Goal: Manage account settings

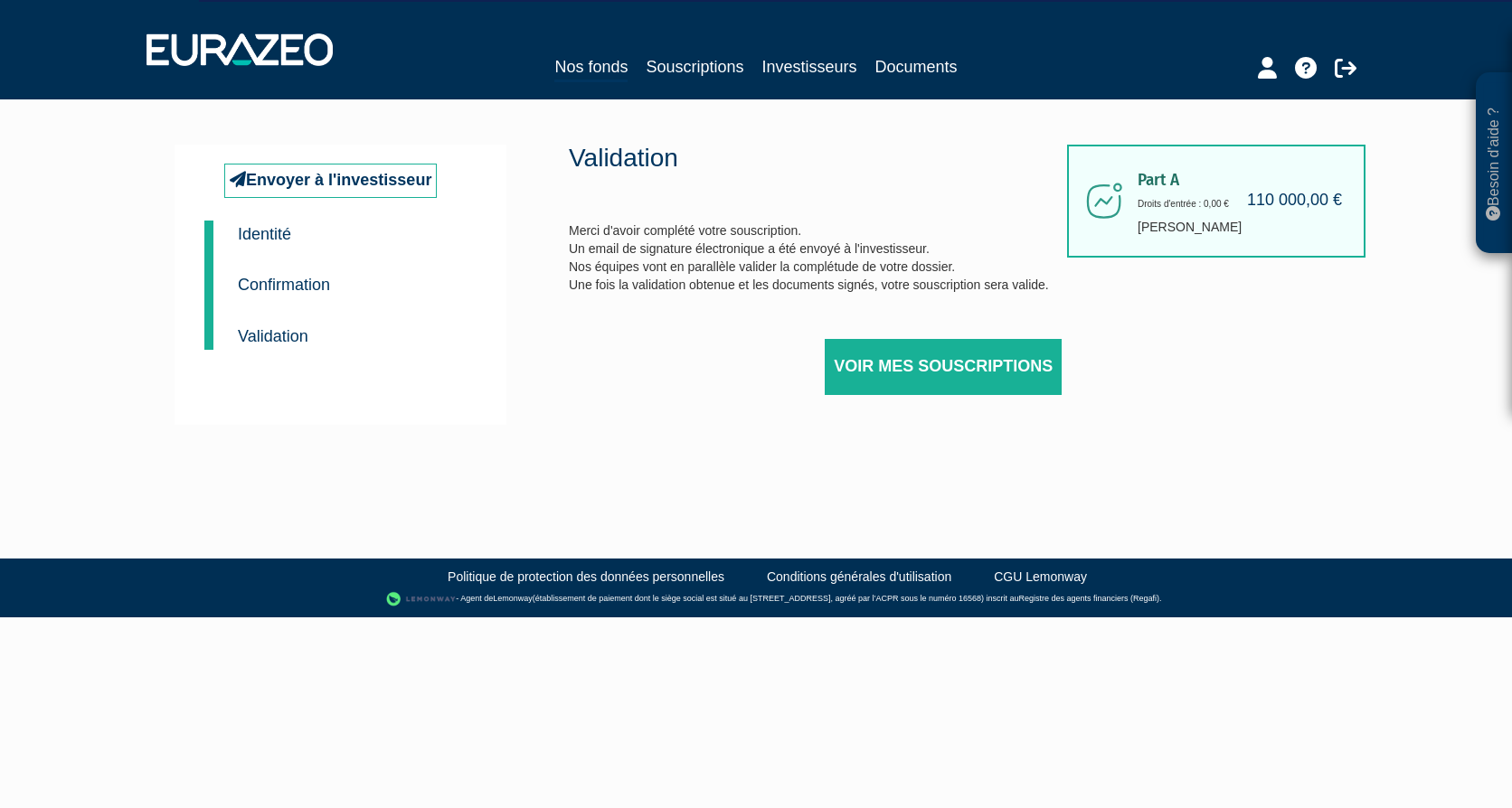
click at [253, 231] on small "Identité" at bounding box center [264, 234] width 53 height 18
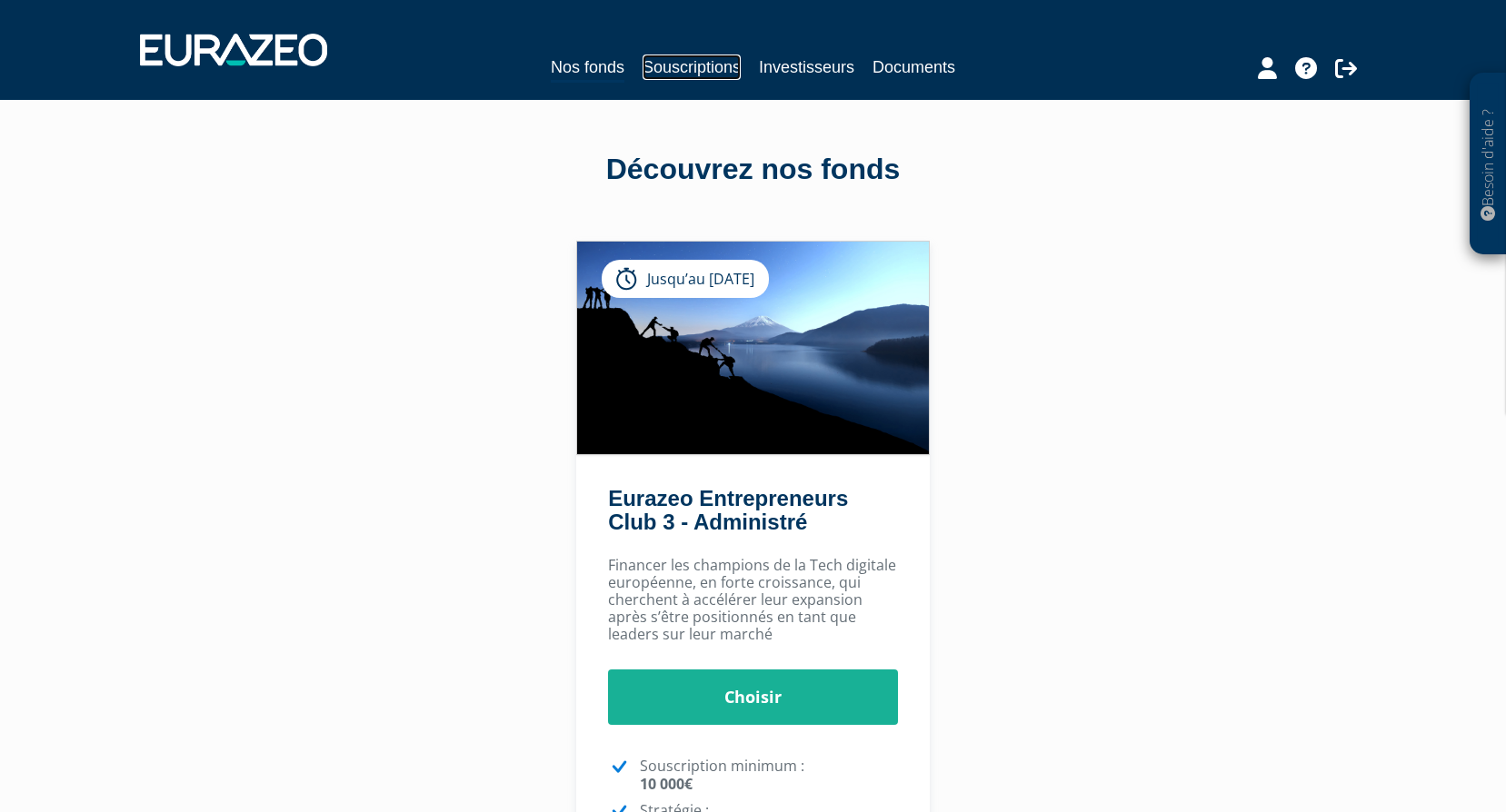
click at [721, 71] on link "Souscriptions" at bounding box center [691, 67] width 98 height 25
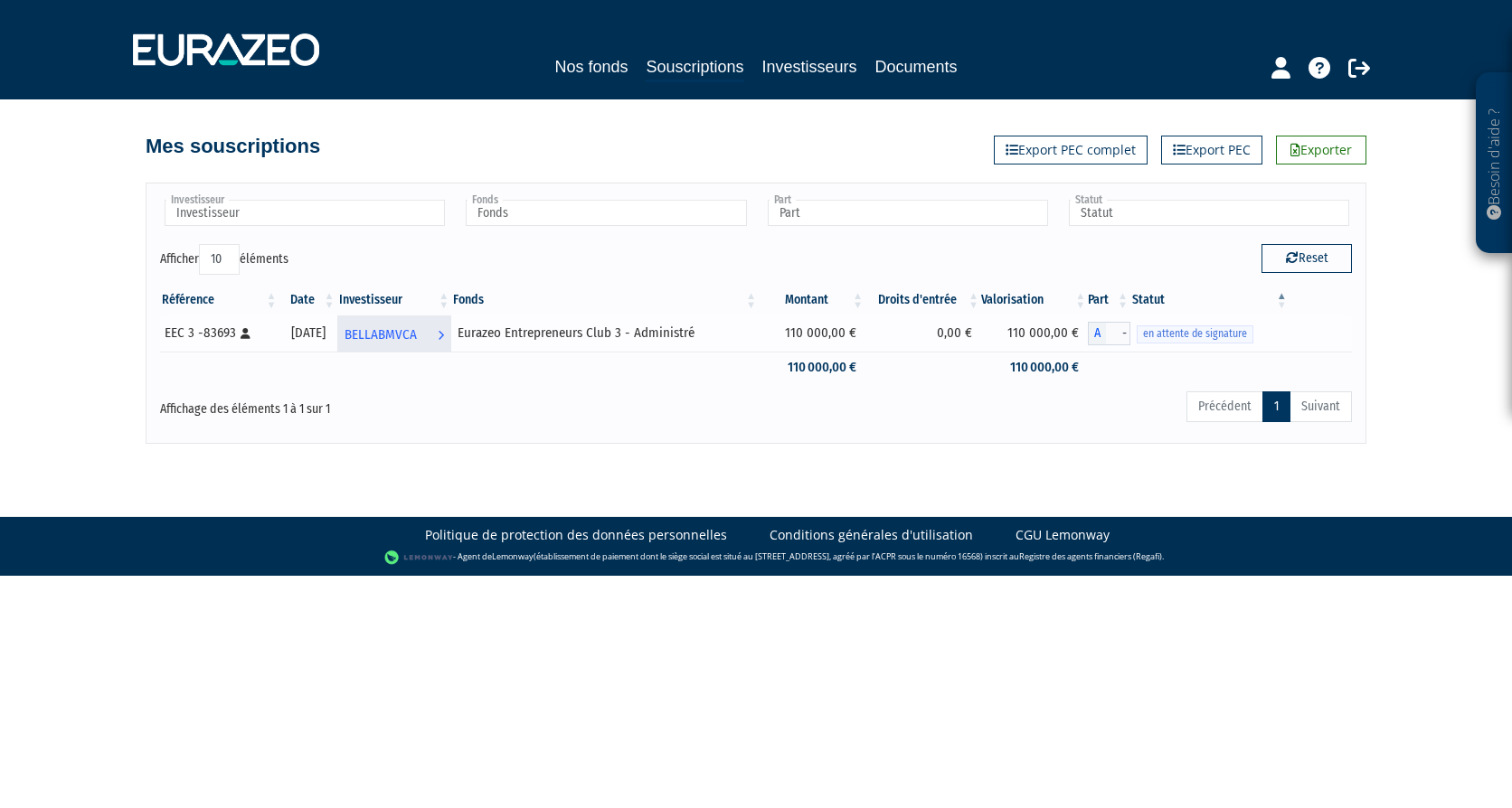
click at [417, 327] on span "BELLABMVCA" at bounding box center [380, 335] width 72 height 34
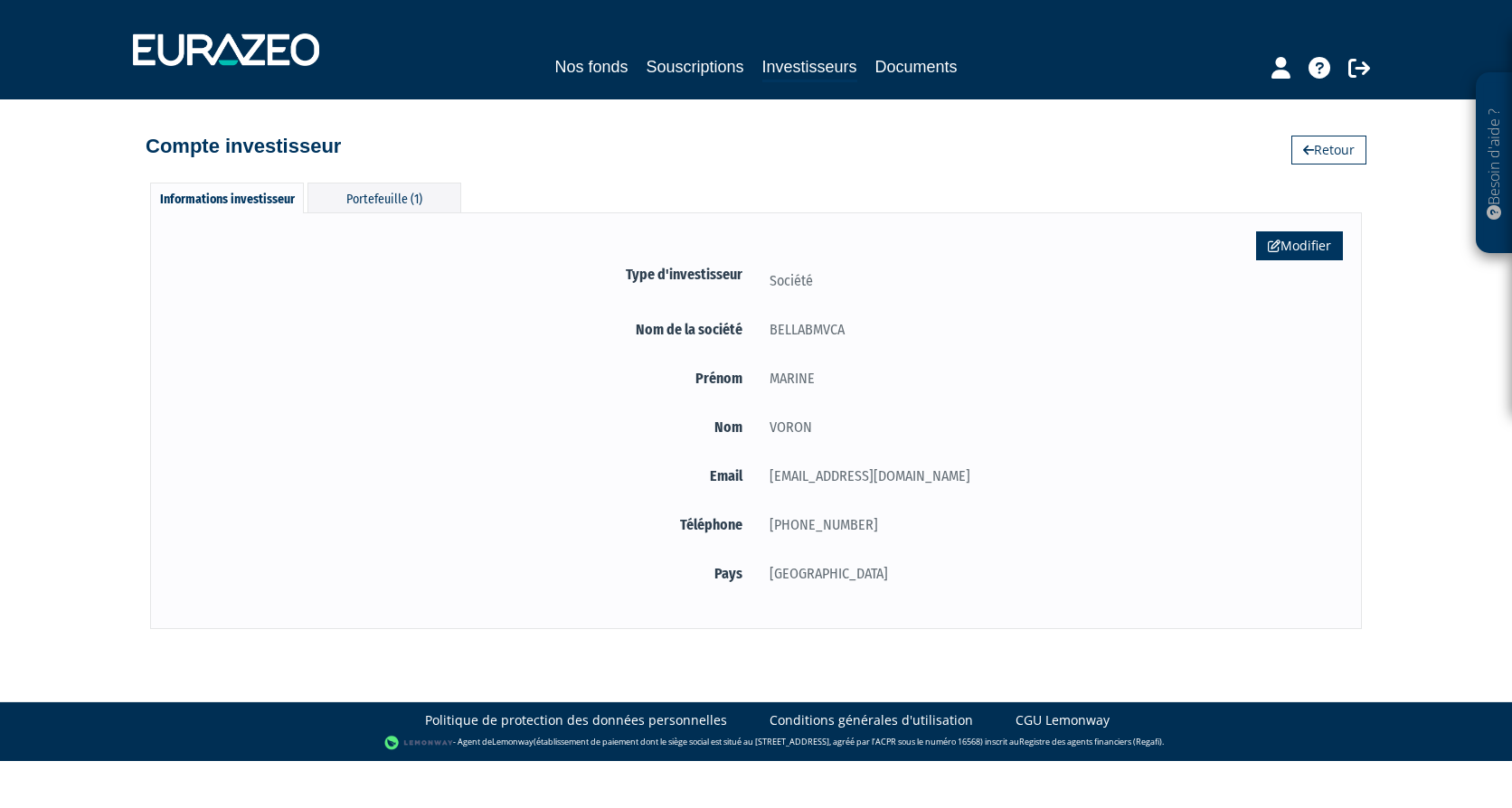
click at [1294, 248] on link "Modifier" at bounding box center [1299, 245] width 87 height 29
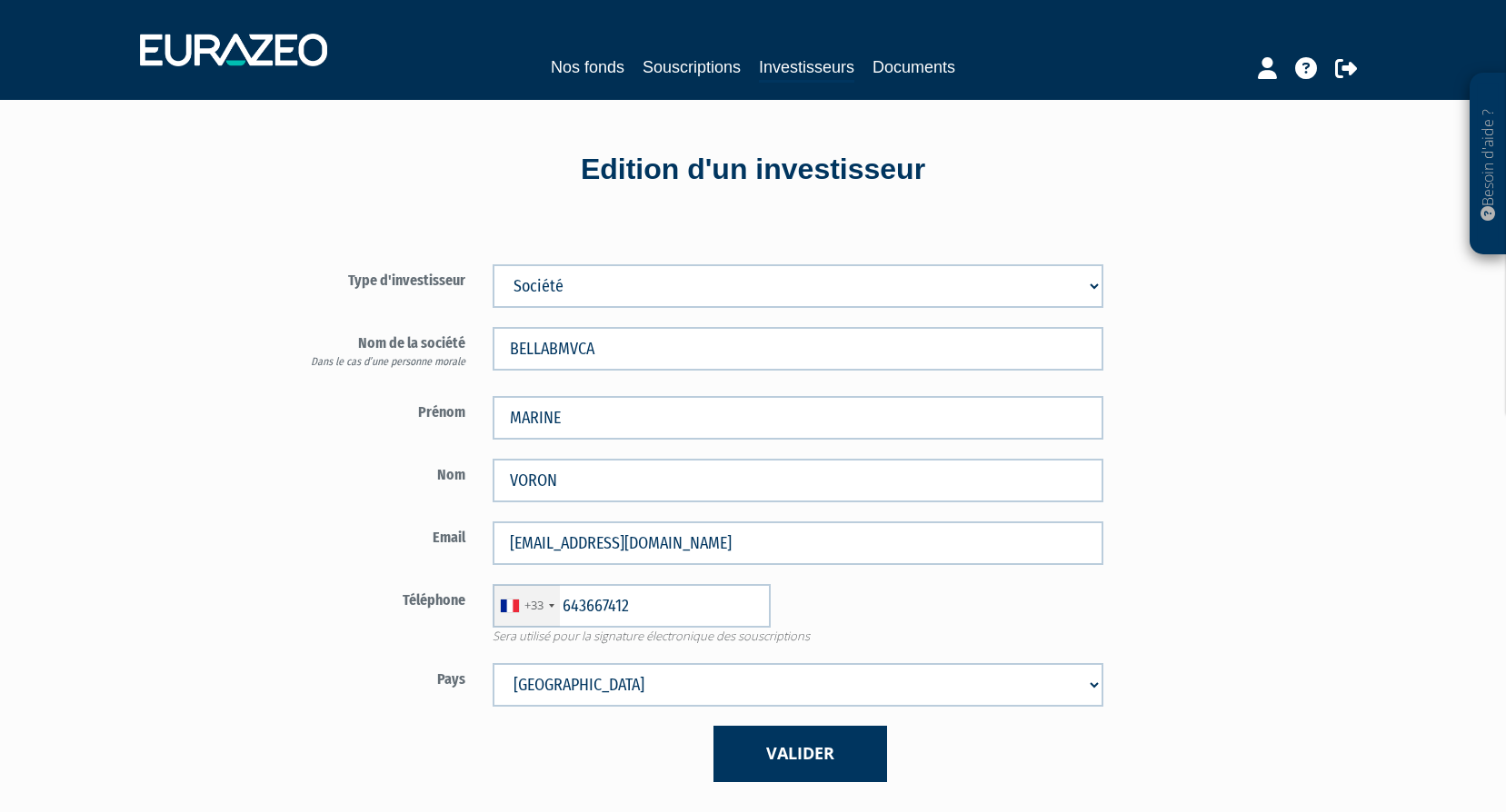
type input "6 43 66 74 12"
click at [1326, 427] on div "Type d'investisseur Mr [PERSON_NAME] Société BELLABMVCA MARINE" at bounding box center [798, 513] width 1063 height 592
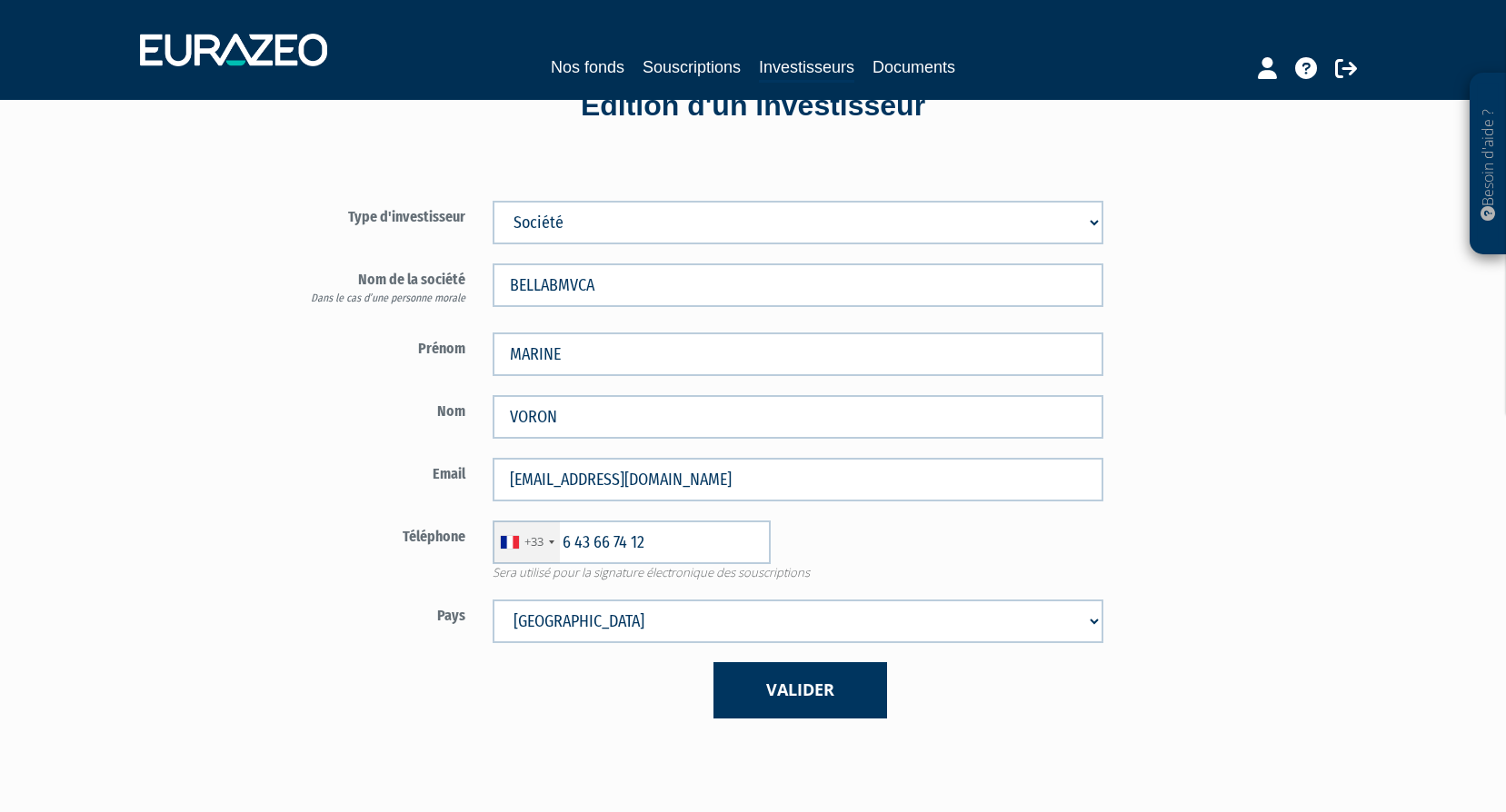
scroll to position [182, 0]
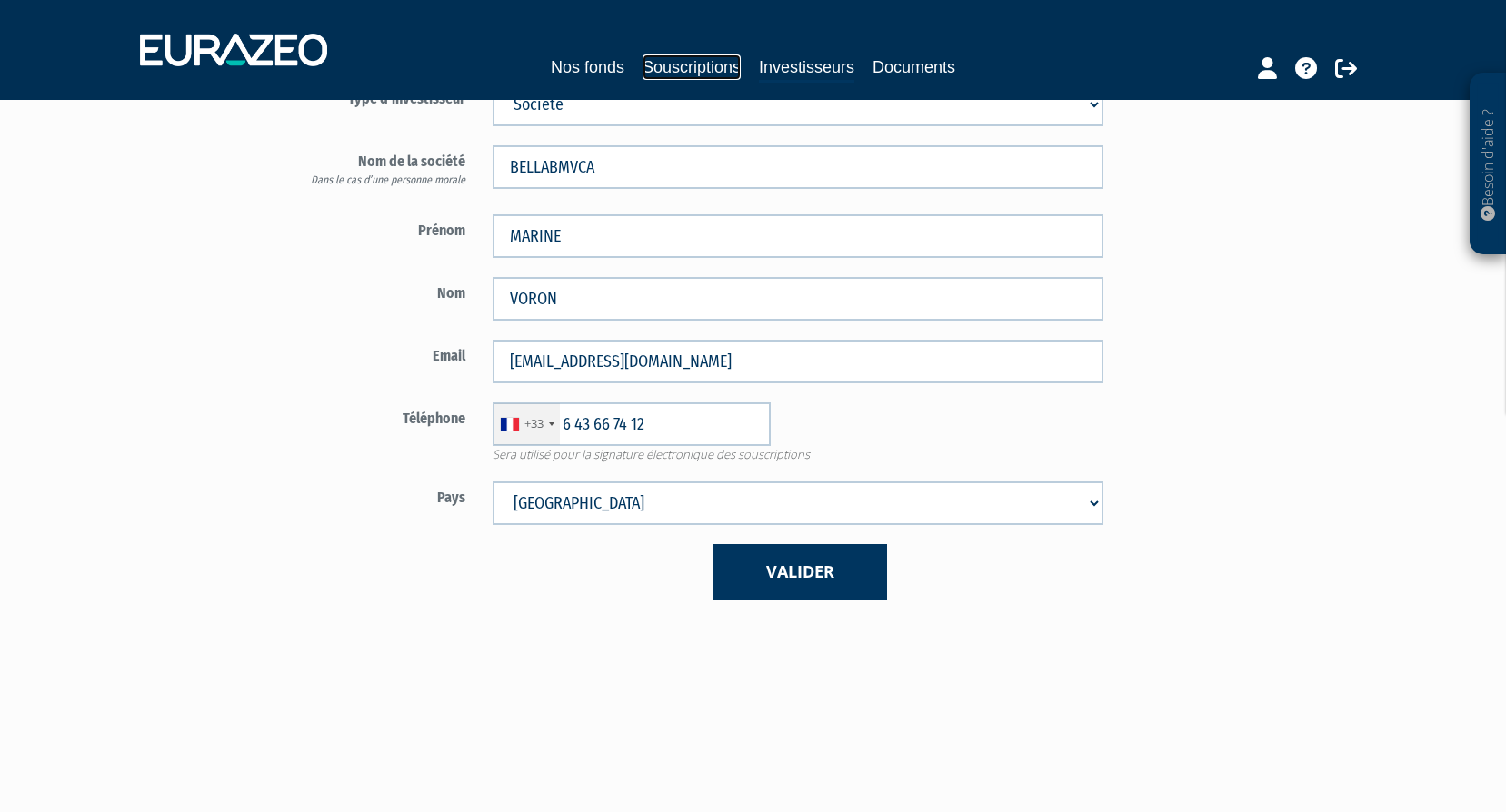
click at [694, 72] on link "Souscriptions" at bounding box center [691, 67] width 98 height 25
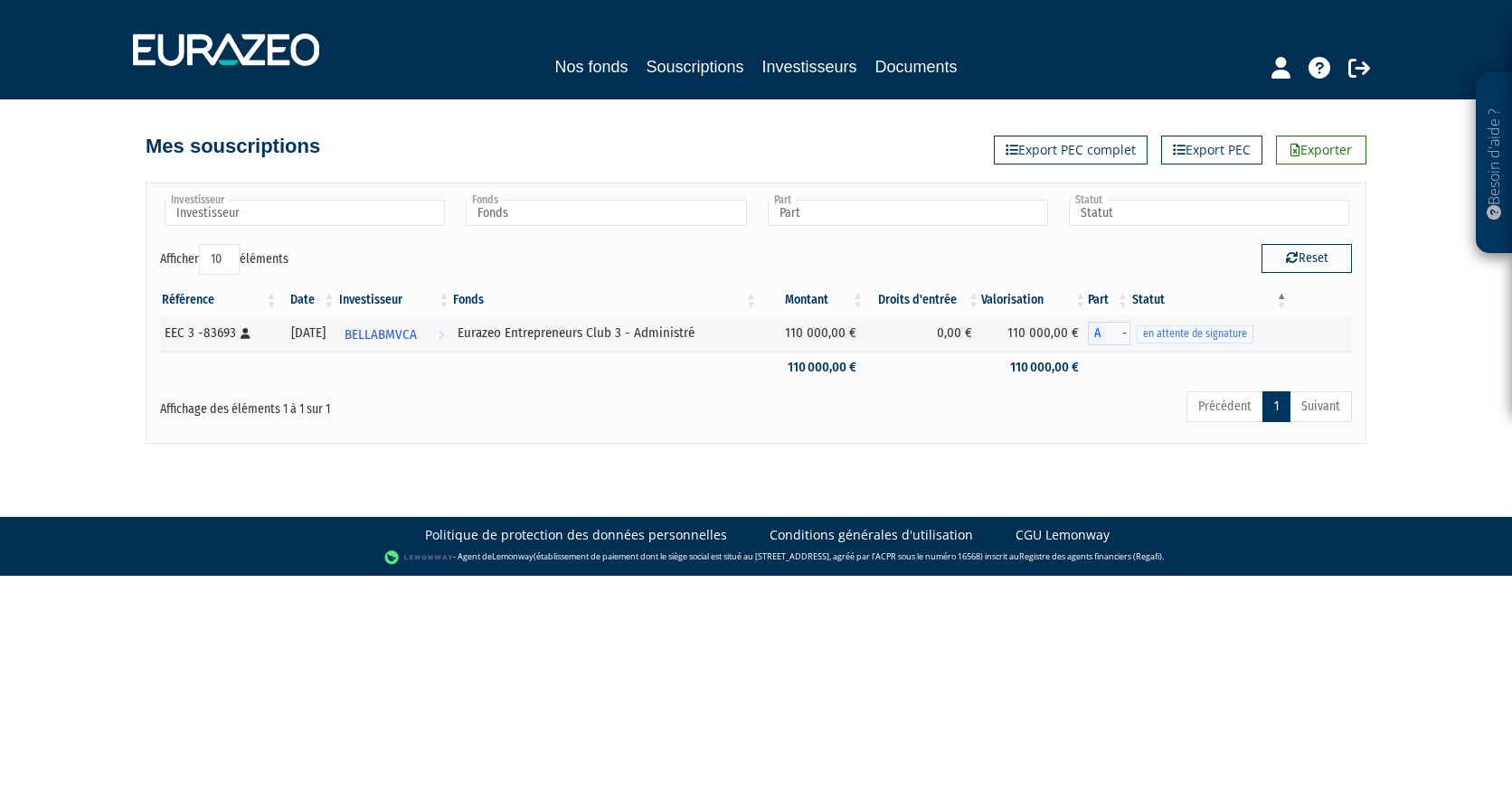
click at [1283, 290] on th "Statut" at bounding box center [1209, 300] width 159 height 31
click at [1283, 304] on th "Statut" at bounding box center [1209, 300] width 159 height 31
click at [809, 67] on link "Investisseurs" at bounding box center [809, 66] width 95 height 25
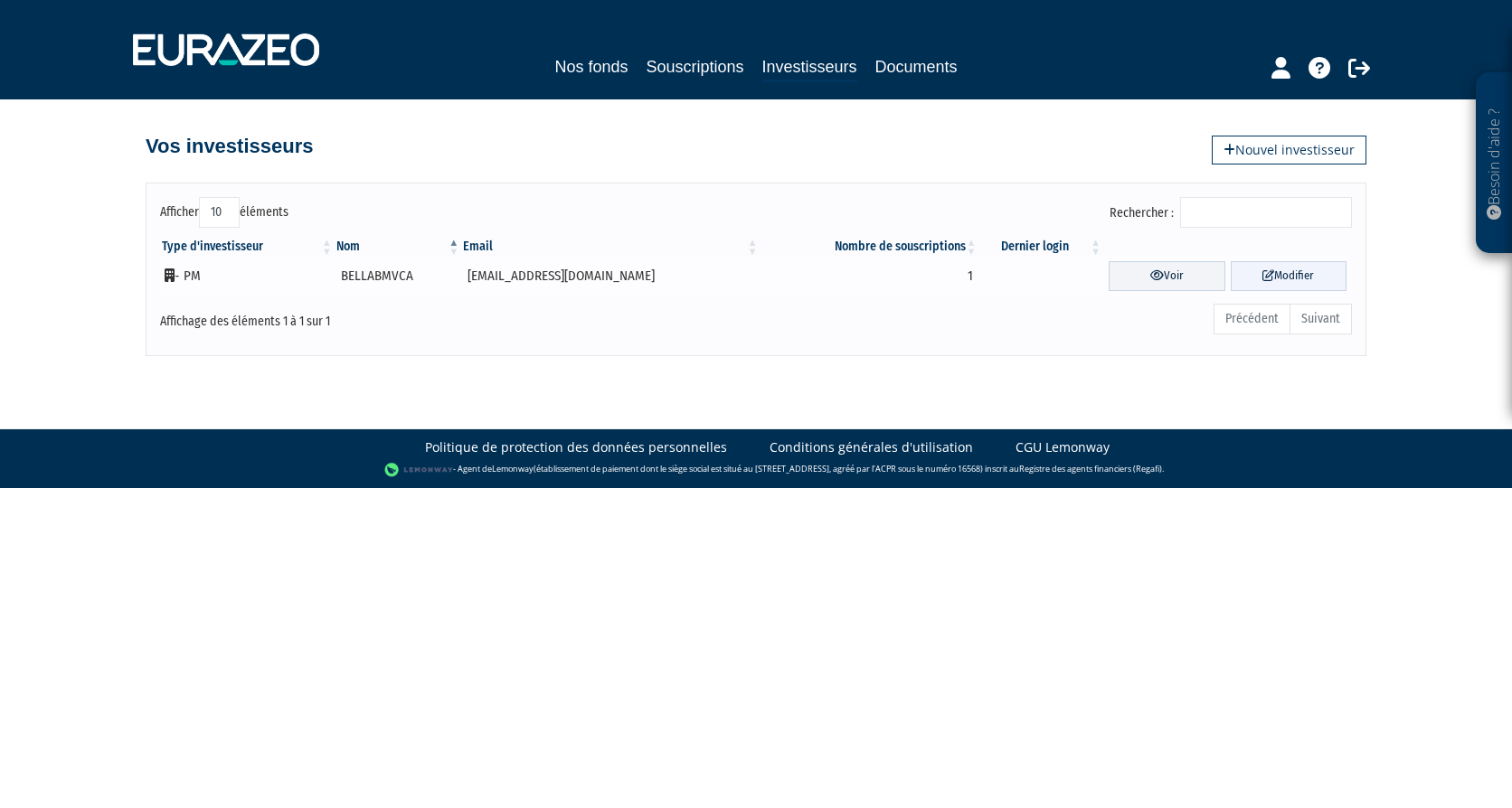
click at [1286, 272] on link "Modifier" at bounding box center [1288, 275] width 116 height 30
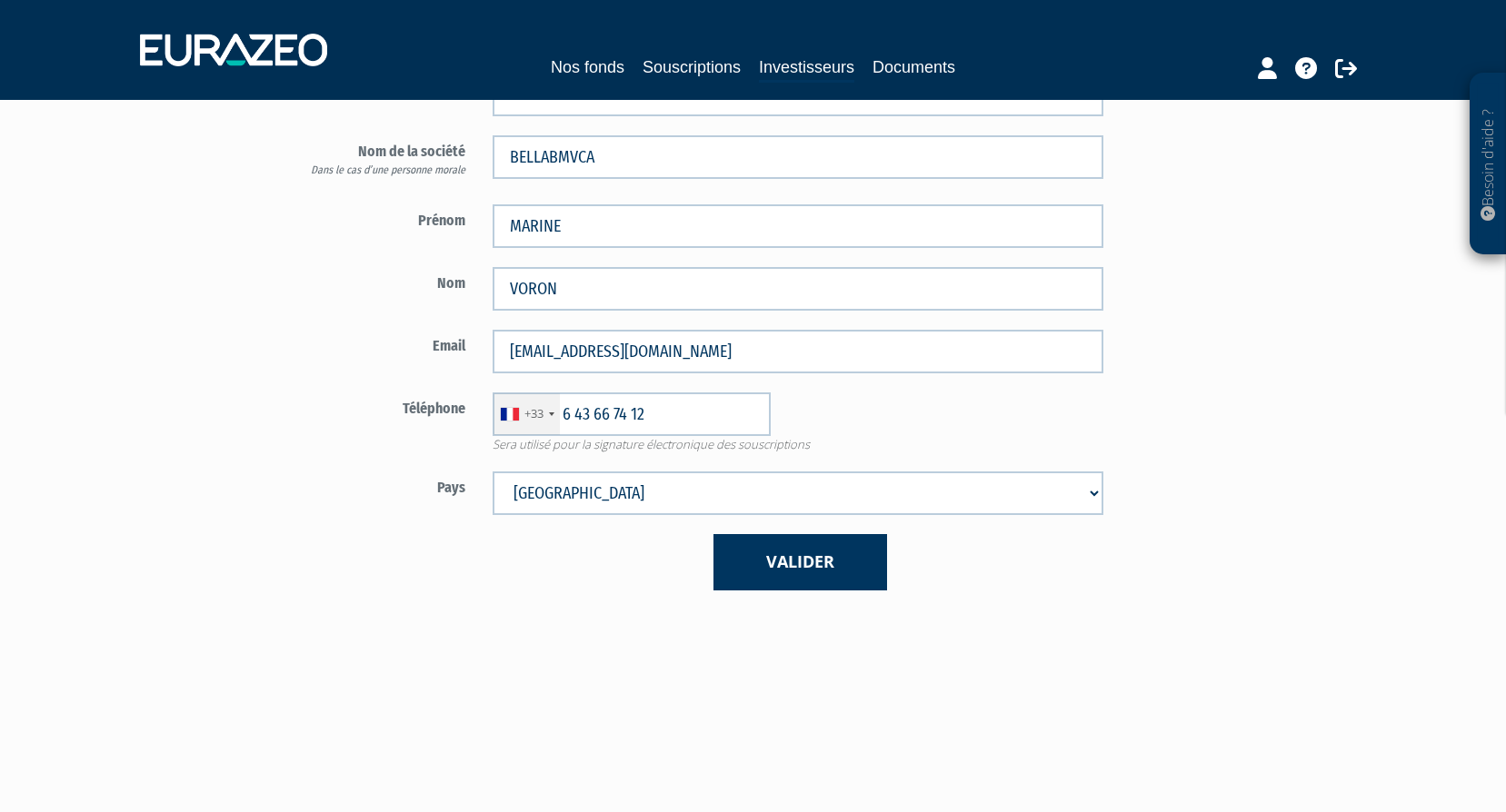
scroll to position [273, 0]
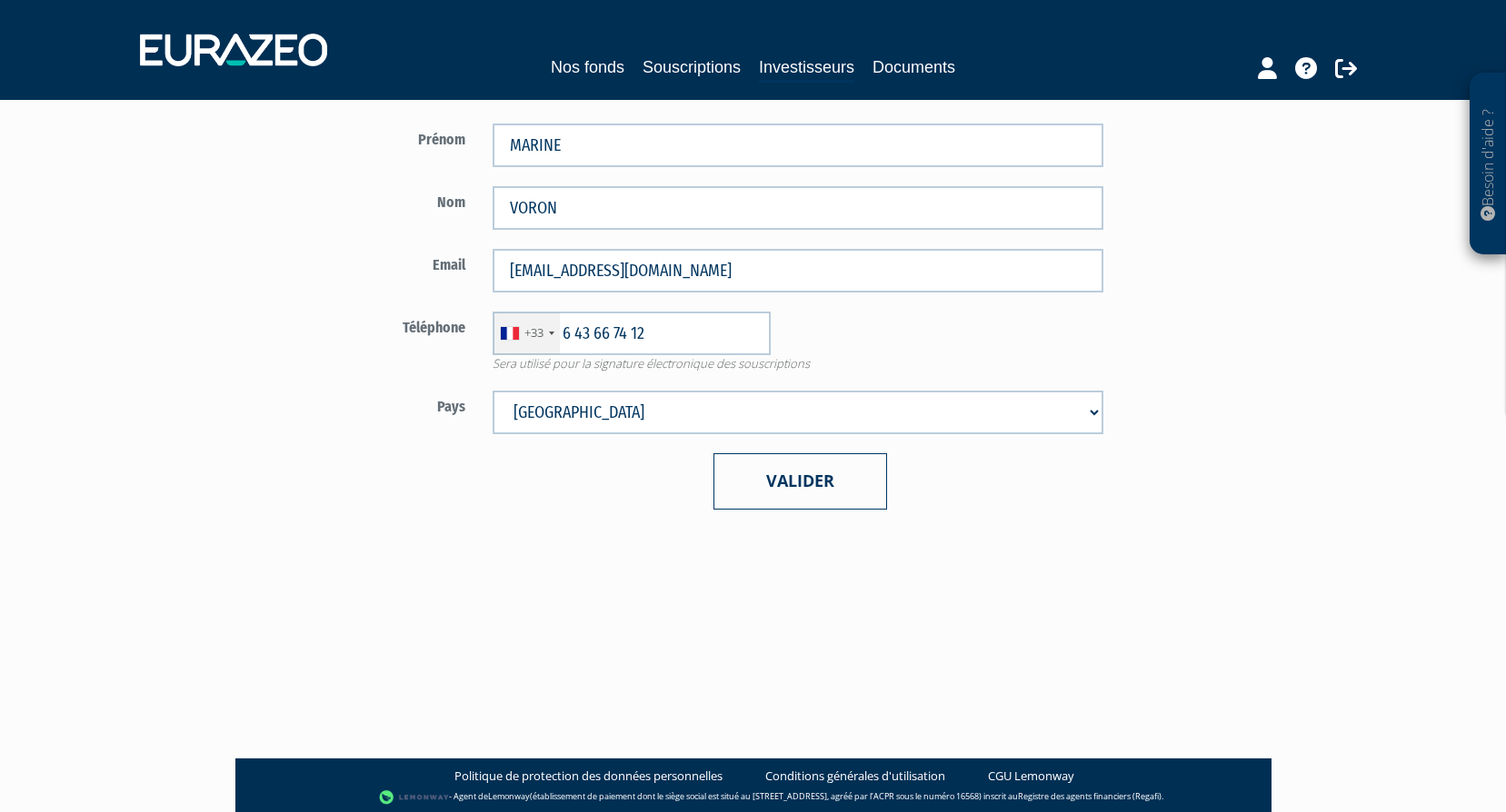
click at [846, 498] on button "Valider" at bounding box center [799, 480] width 173 height 55
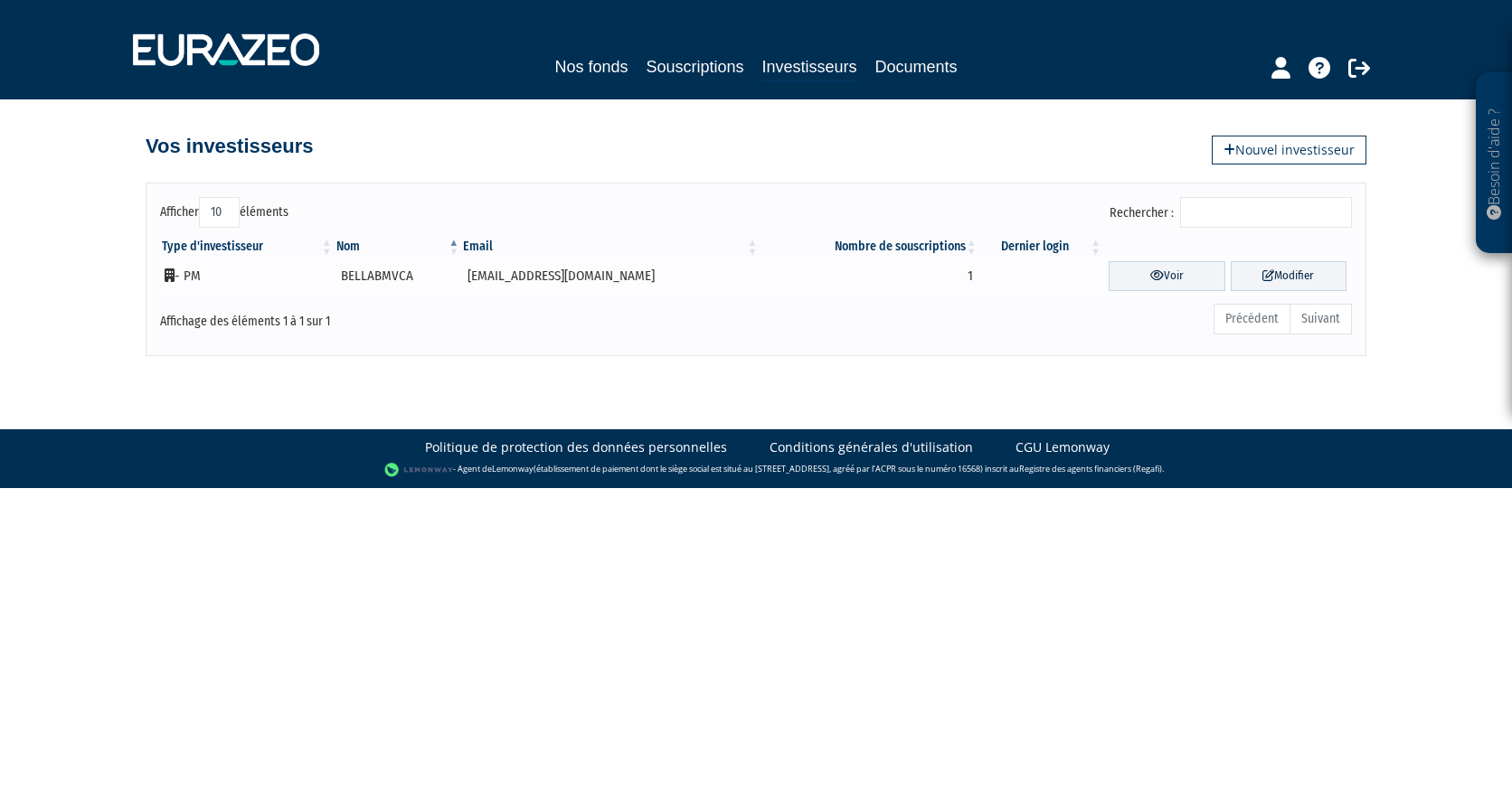
click at [171, 273] on icon at bounding box center [169, 275] width 10 height 13
click at [1168, 276] on link "Voir" at bounding box center [1166, 275] width 116 height 30
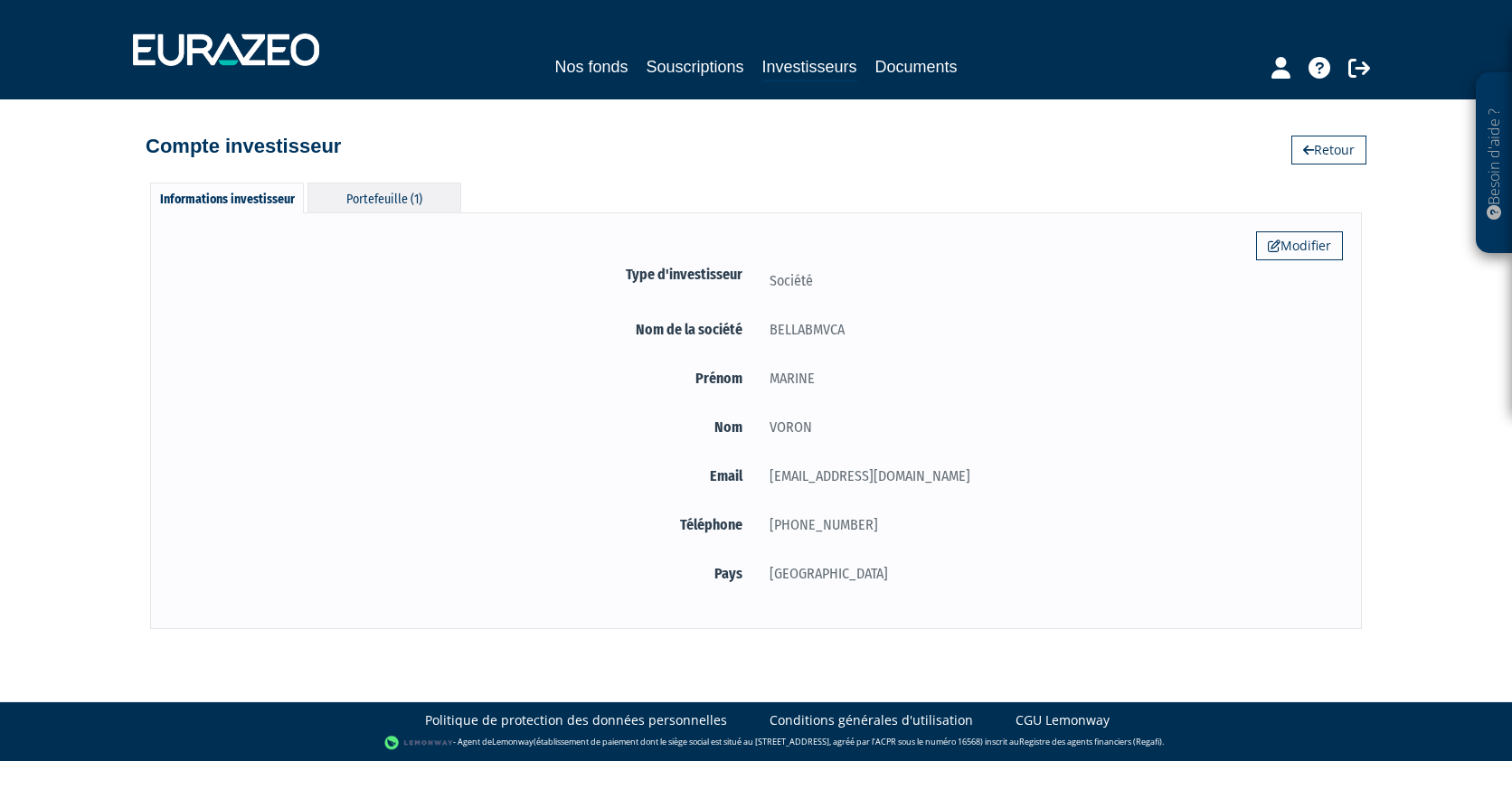
click at [424, 195] on div "Portefeuille (1)" at bounding box center [384, 197] width 154 height 30
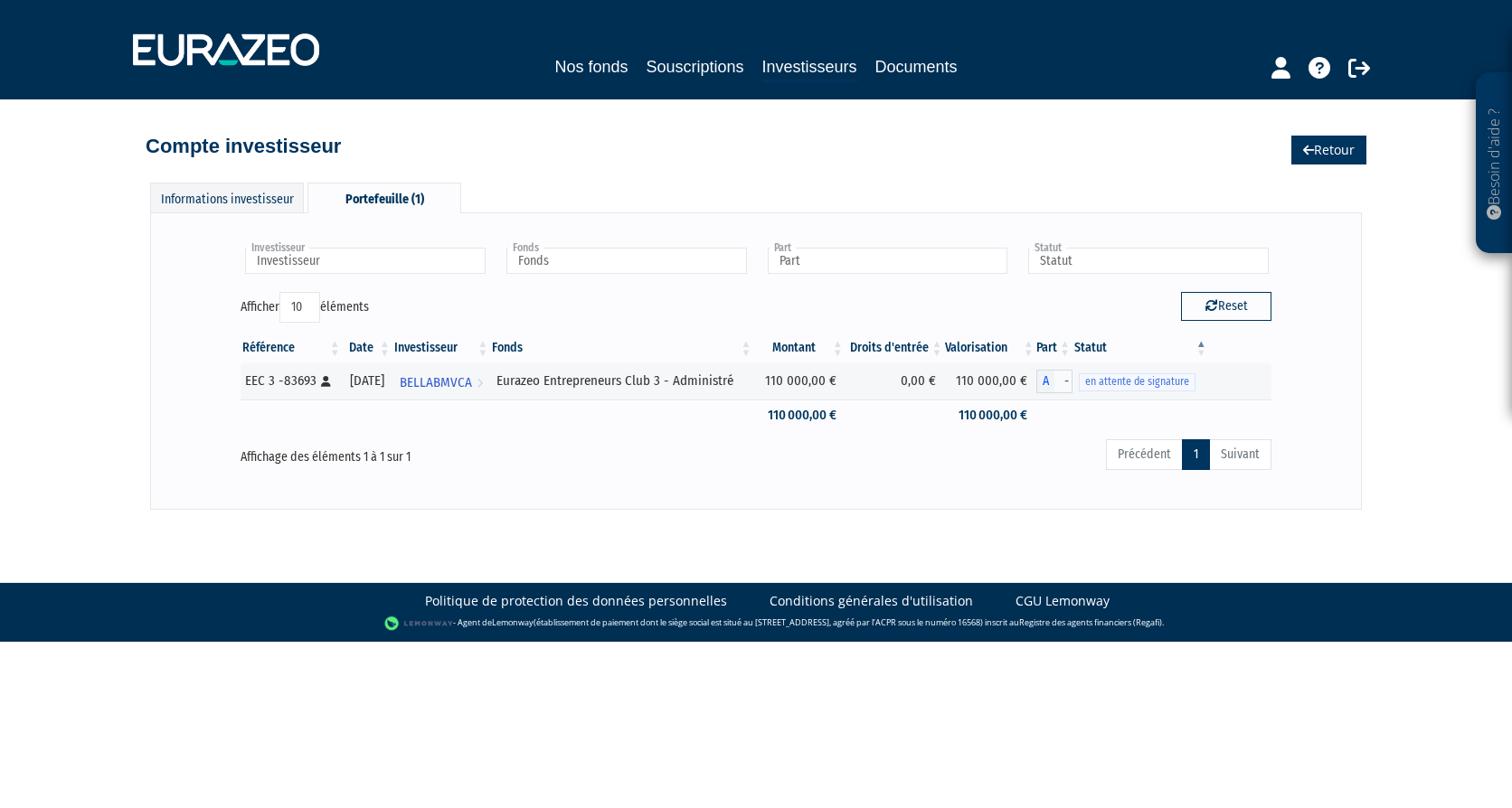
click at [1349, 149] on link "Retour" at bounding box center [1328, 150] width 75 height 29
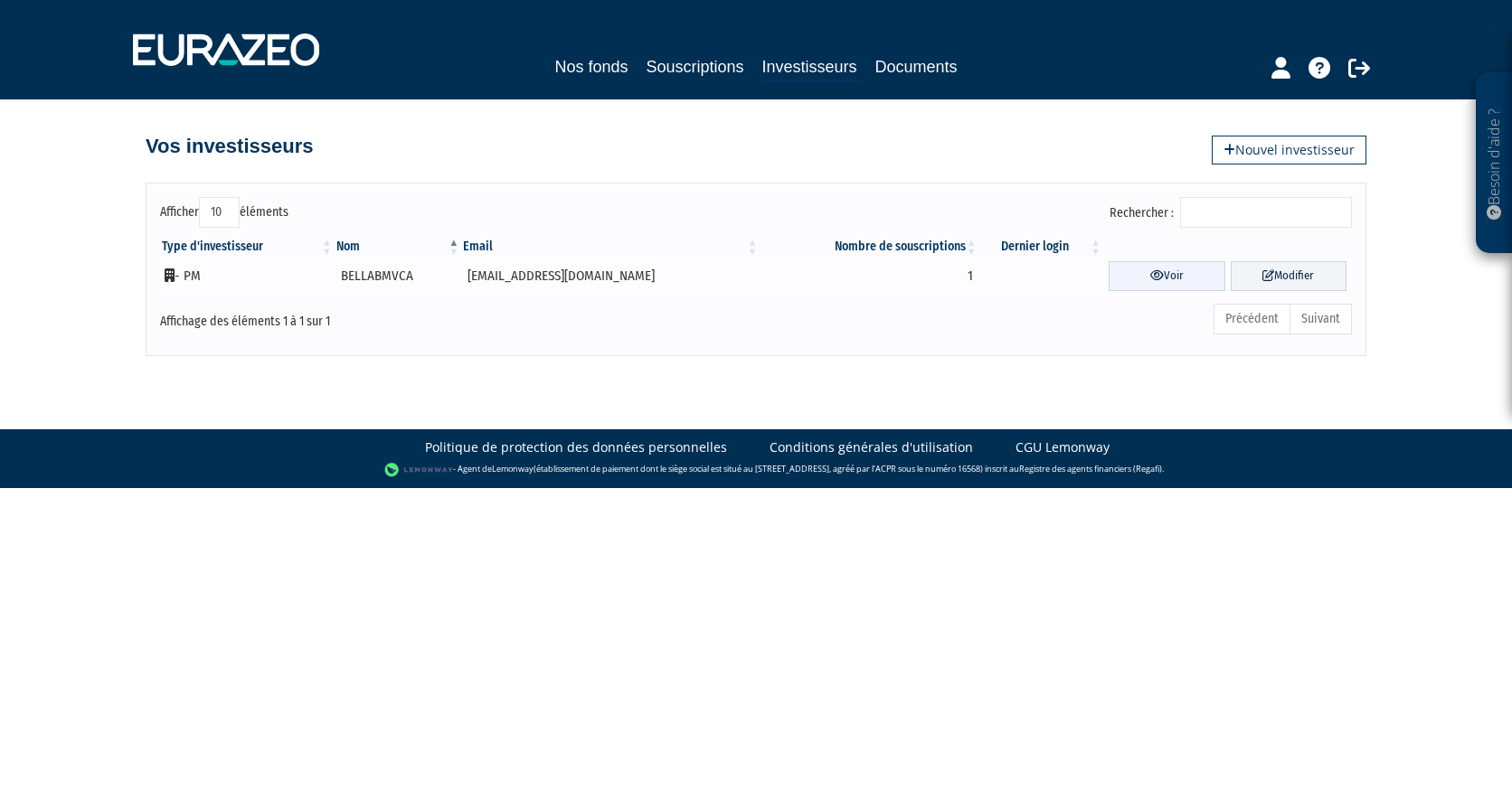
click at [1163, 269] on link "Voir" at bounding box center [1166, 275] width 116 height 30
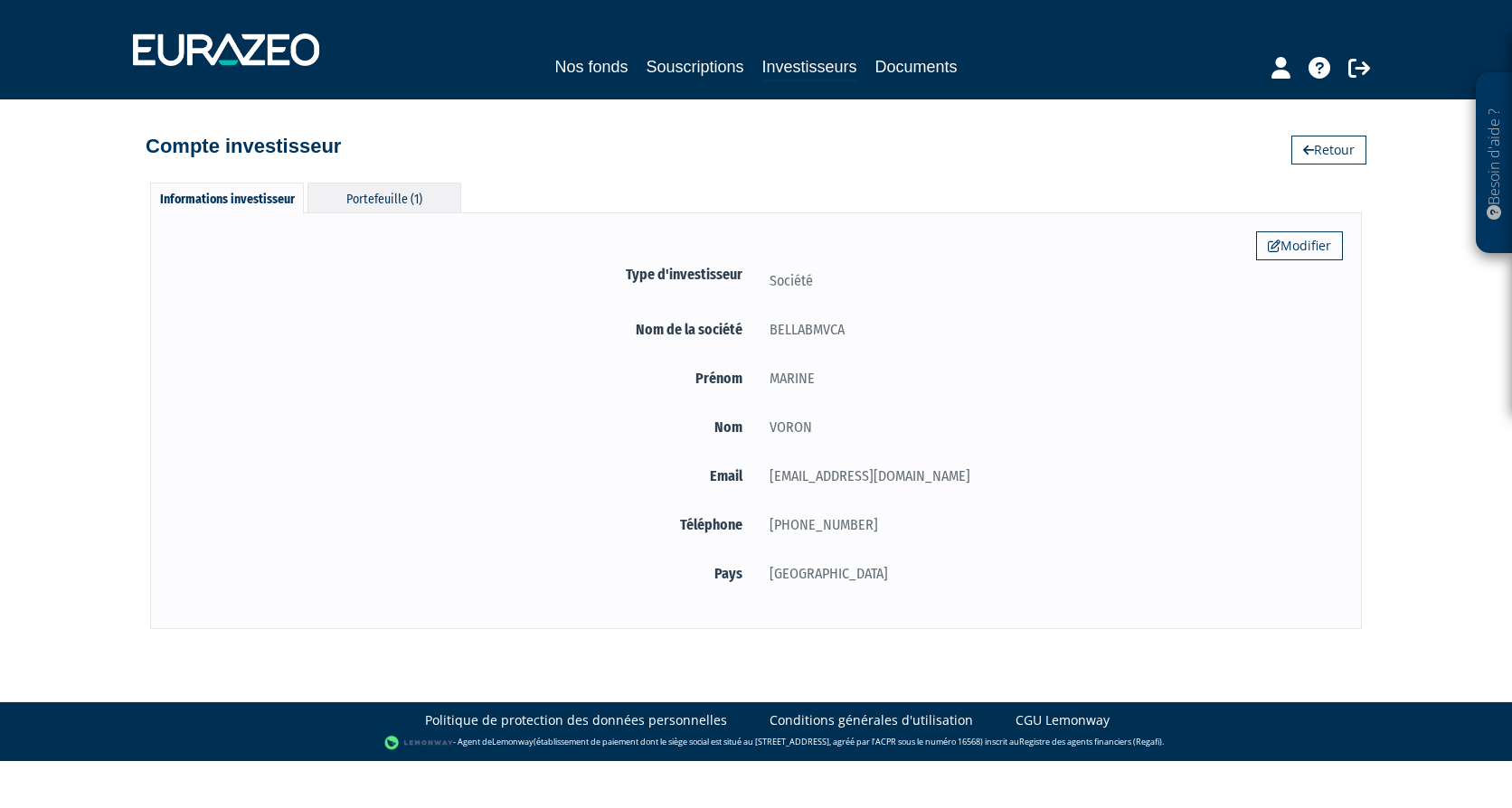
click at [400, 195] on div "Portefeuille (1)" at bounding box center [384, 197] width 154 height 30
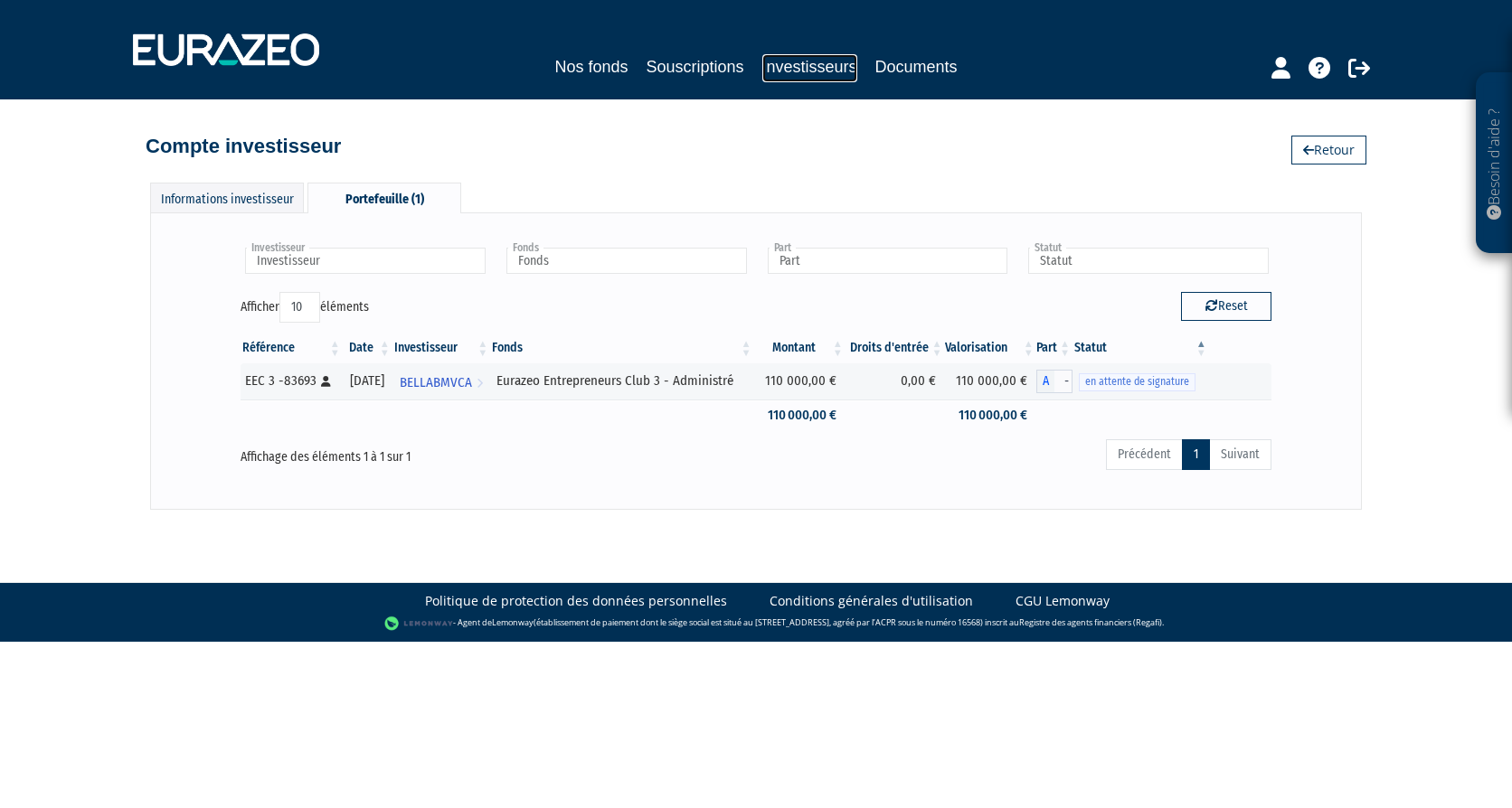
click at [796, 55] on link "Investisseurs" at bounding box center [809, 67] width 95 height 28
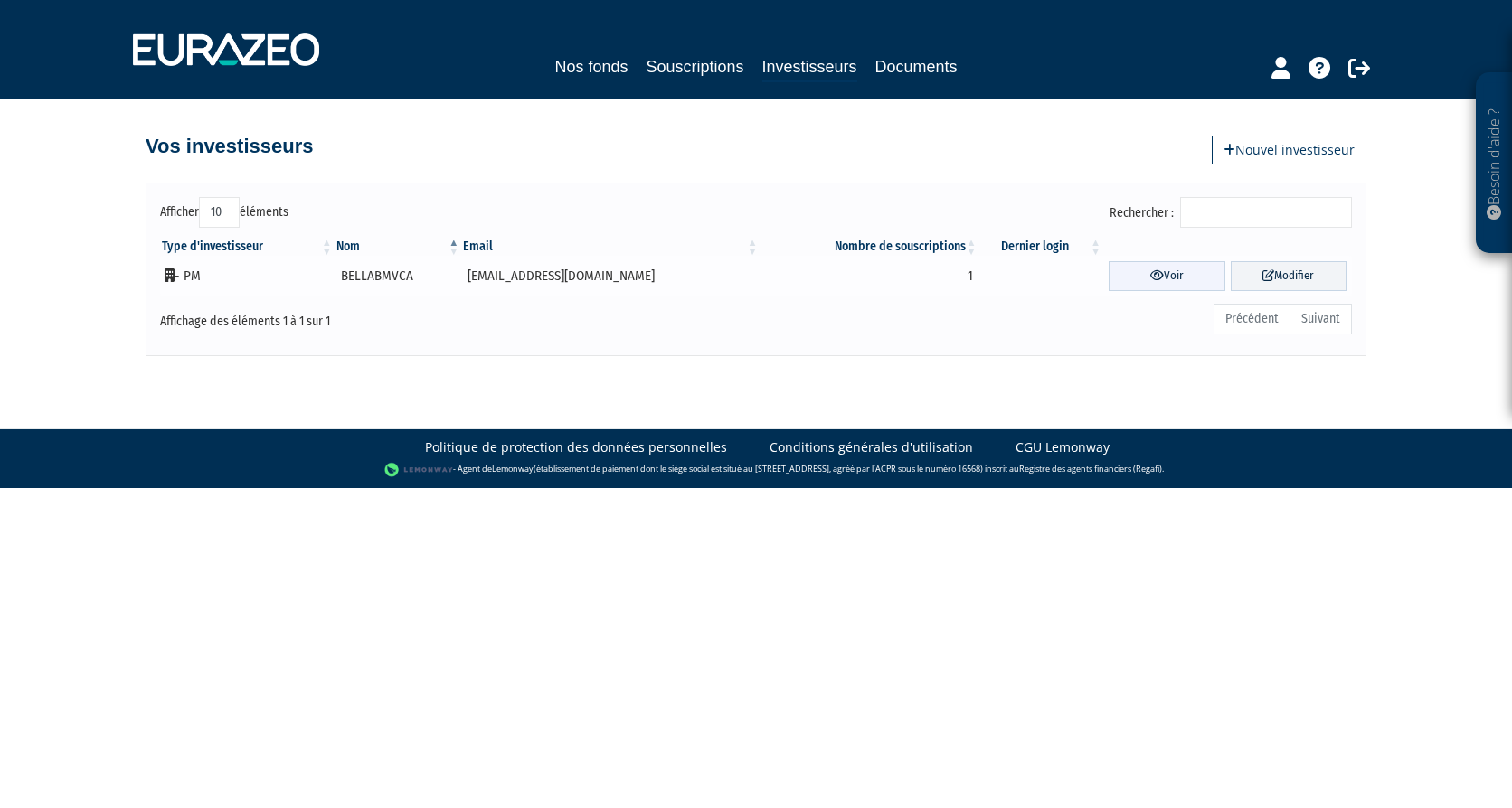
click at [1176, 277] on link "Voir" at bounding box center [1166, 275] width 116 height 30
